Goal: Transaction & Acquisition: Purchase product/service

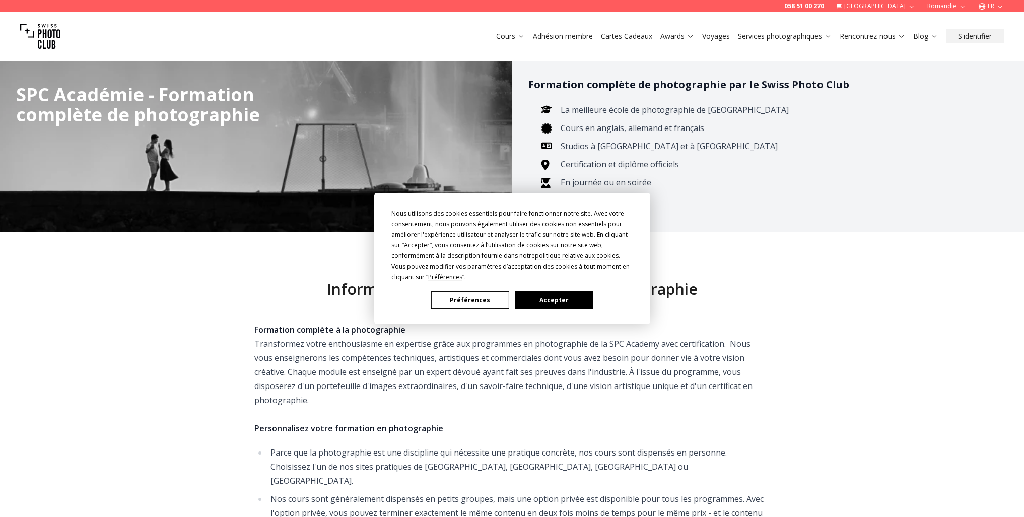
click at [549, 296] on button "Accepter" at bounding box center [554, 300] width 78 height 18
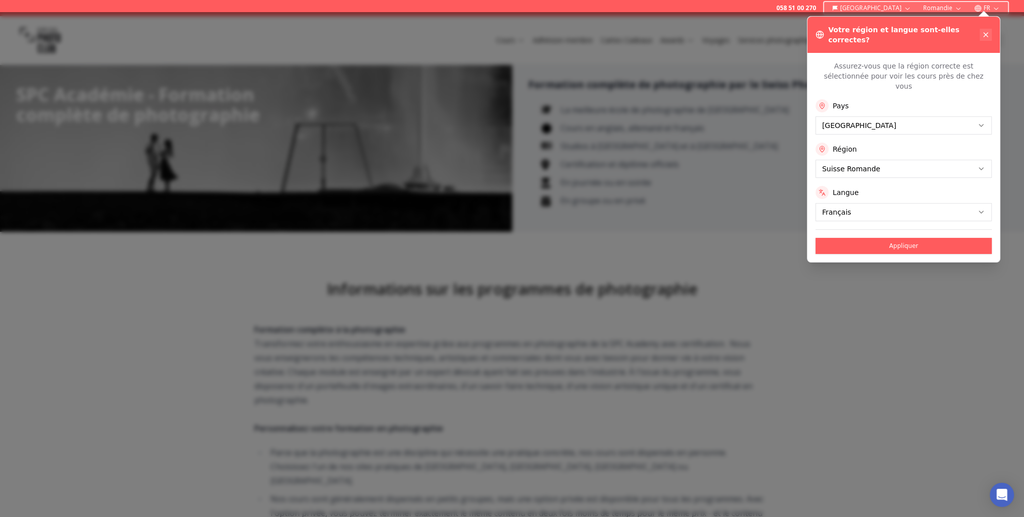
click at [982, 33] on icon at bounding box center [986, 35] width 8 height 8
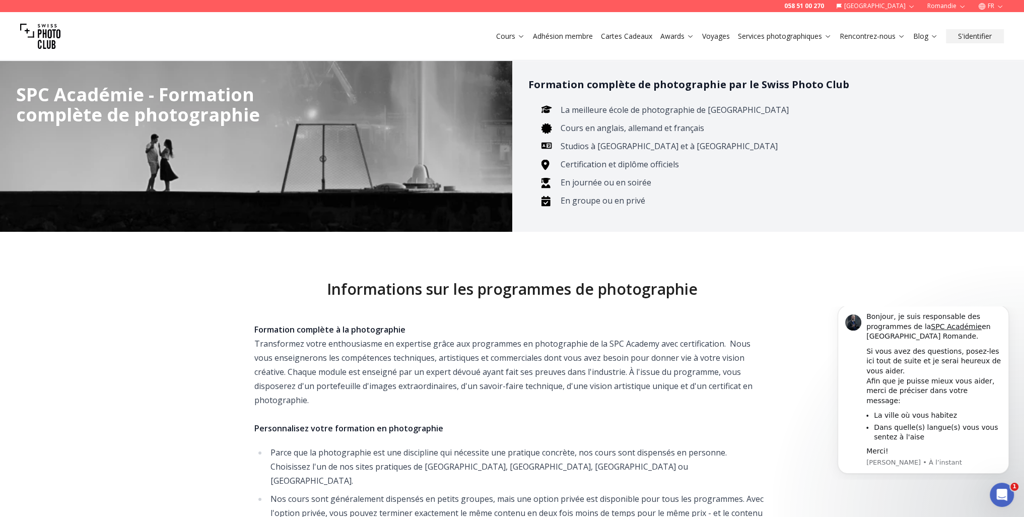
click at [608, 35] on link "Cartes Cadeaux" at bounding box center [626, 36] width 51 height 10
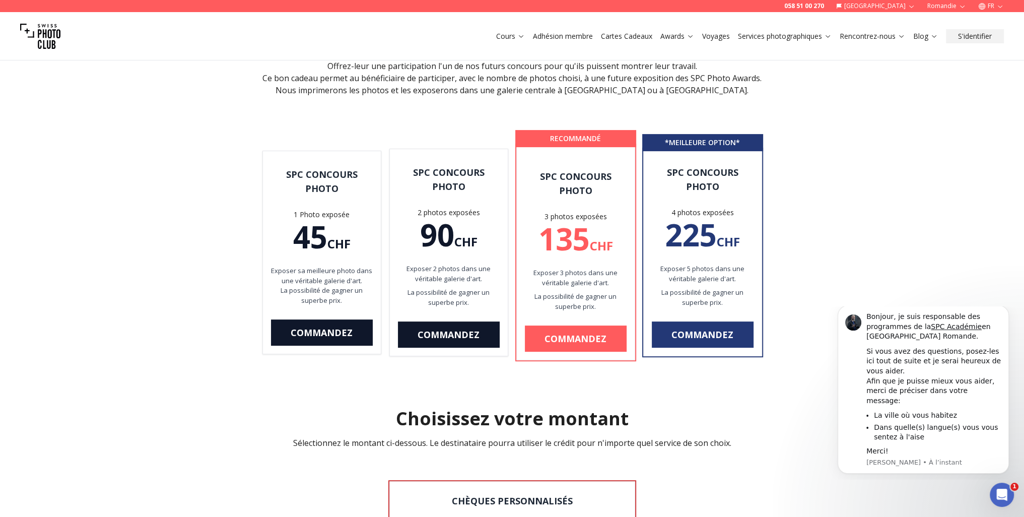
scroll to position [755, 0]
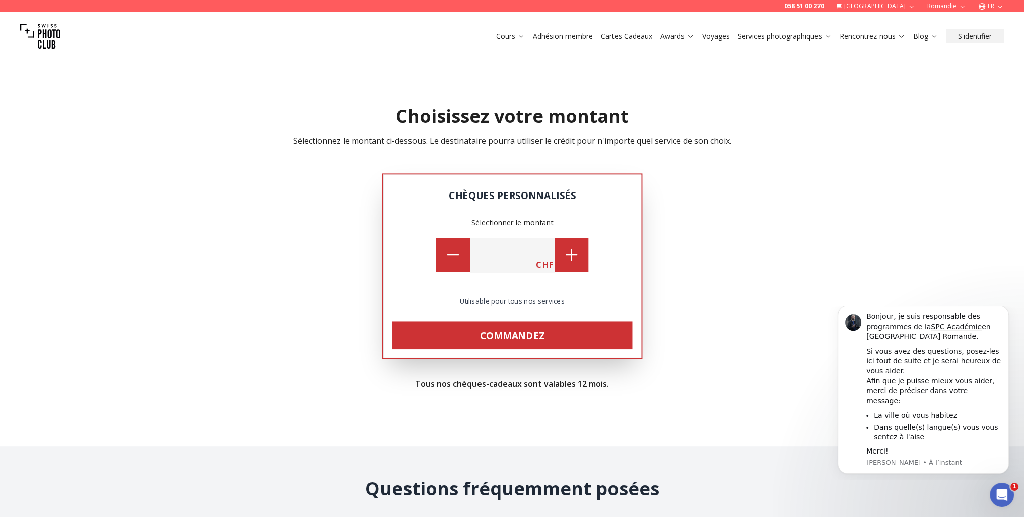
click at [566, 262] on icon at bounding box center [571, 254] width 17 height 17
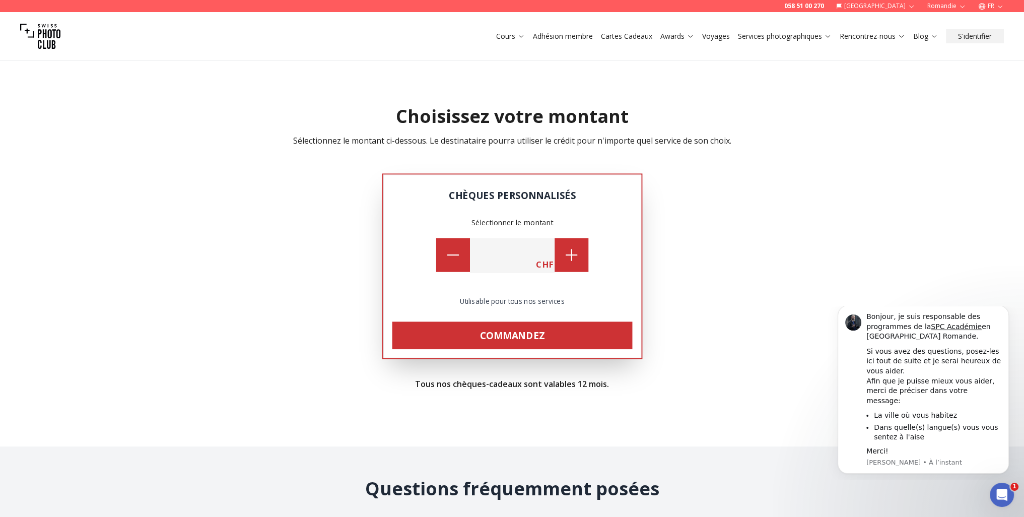
click at [566, 262] on icon at bounding box center [571, 254] width 17 height 17
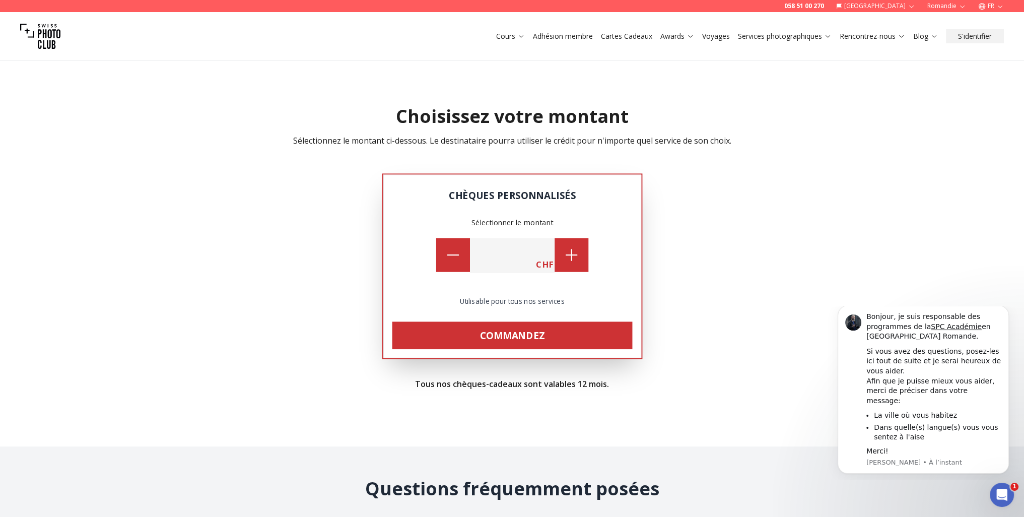
click at [566, 262] on icon at bounding box center [571, 254] width 17 height 17
click at [569, 262] on icon at bounding box center [571, 254] width 17 height 17
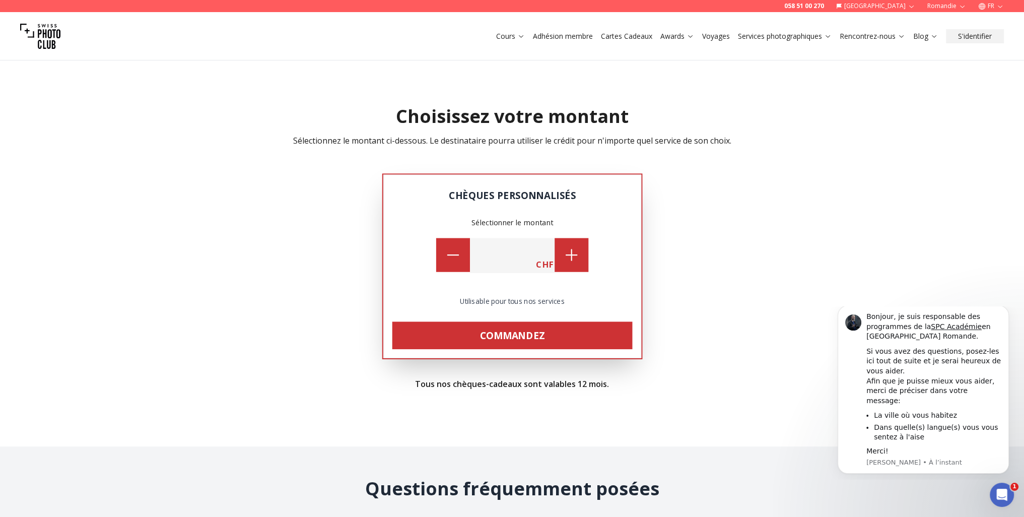
drag, startPoint x: 569, startPoint y: 262, endPoint x: 574, endPoint y: 261, distance: 5.1
click at [574, 261] on icon at bounding box center [571, 254] width 17 height 17
drag, startPoint x: 496, startPoint y: 258, endPoint x: 533, endPoint y: 251, distance: 37.4
click at [533, 251] on input "***" at bounding box center [512, 255] width 85 height 35
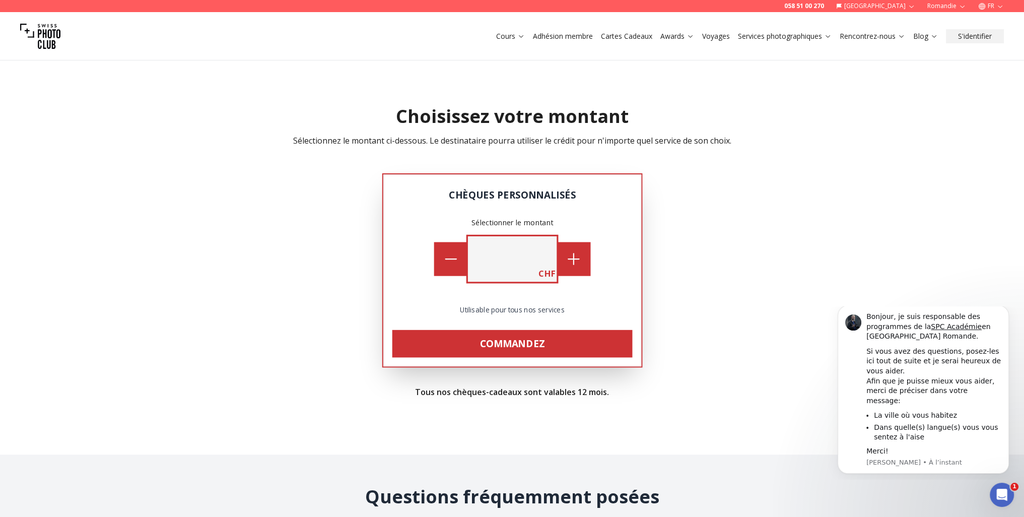
type input "**********"
